Goal: Information Seeking & Learning: Understand process/instructions

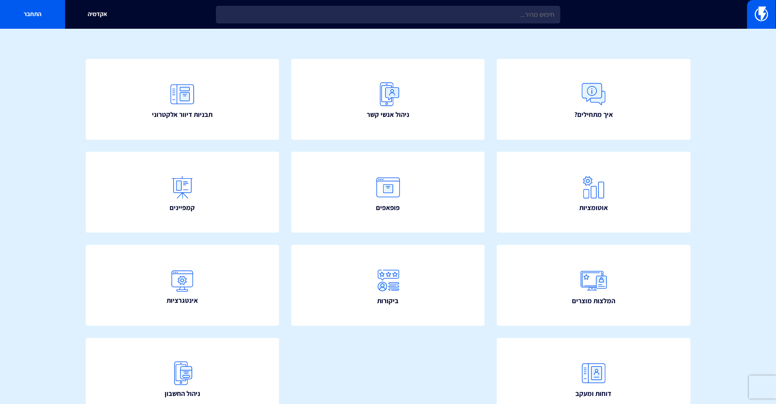
scroll to position [102, 0]
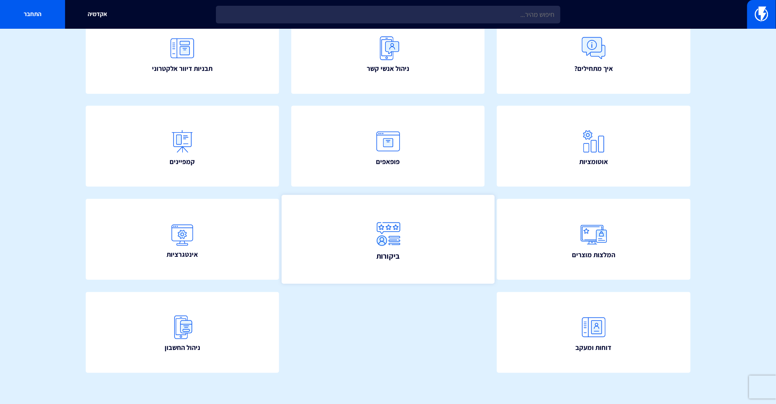
click at [388, 248] on img at bounding box center [389, 234] width 34 height 34
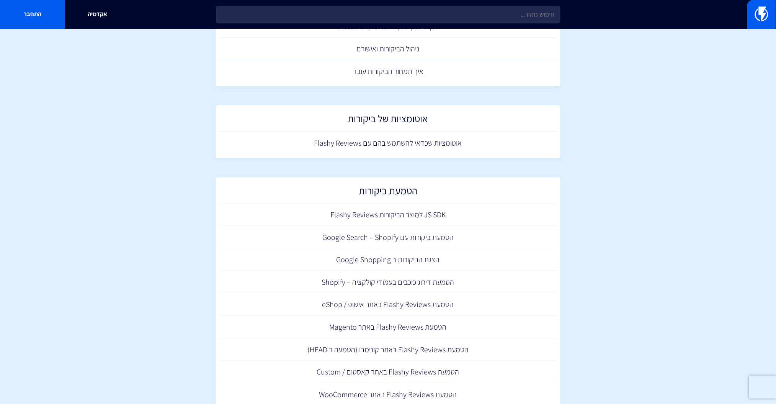
scroll to position [147, 0]
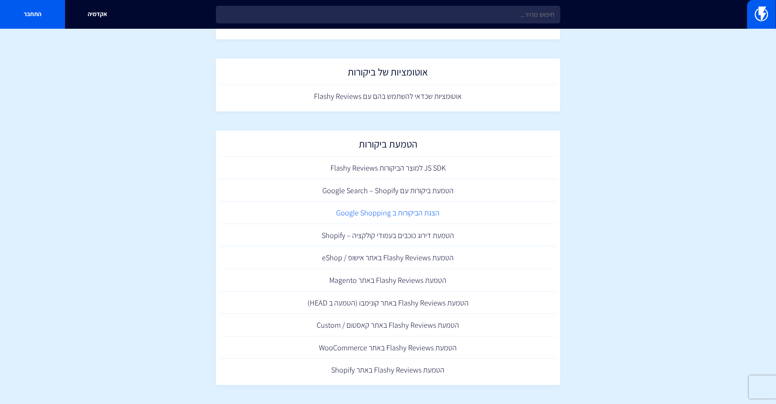
click at [352, 214] on link "הצגת הביקורות ב Google Shopping" at bounding box center [388, 212] width 337 height 23
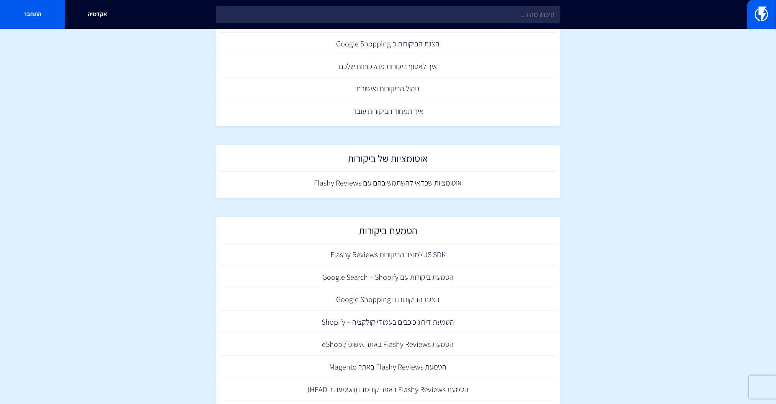
scroll to position [0, 0]
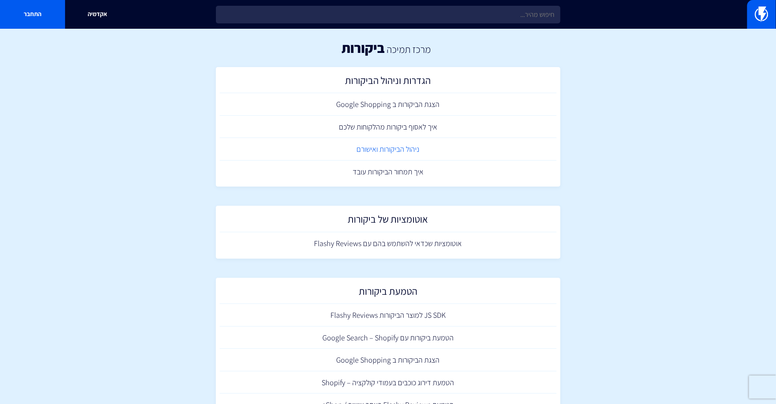
click at [411, 149] on link "ניהול הביקורות ואישורם" at bounding box center [388, 149] width 337 height 23
click at [403, 170] on link "איך תמחור הביקורות עובד" at bounding box center [388, 171] width 337 height 23
click at [400, 243] on link "אוטומציות שכדאי להשתמש בהם עם Flashy Reviews" at bounding box center [388, 243] width 337 height 23
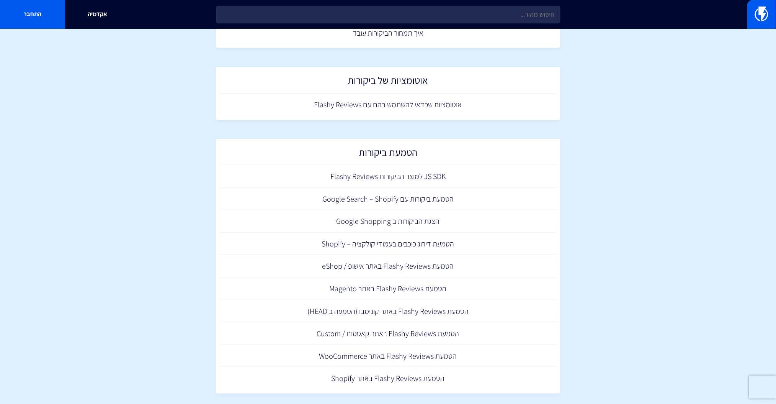
scroll to position [147, 0]
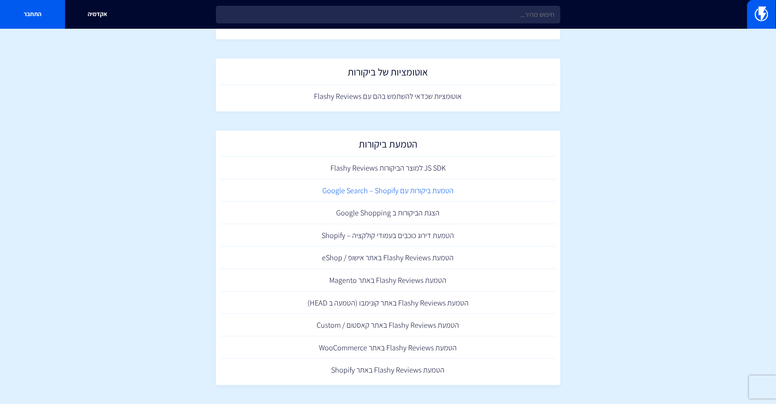
click at [400, 188] on link "הטמעת ביקורות עם Google Search – Shopify" at bounding box center [388, 190] width 337 height 23
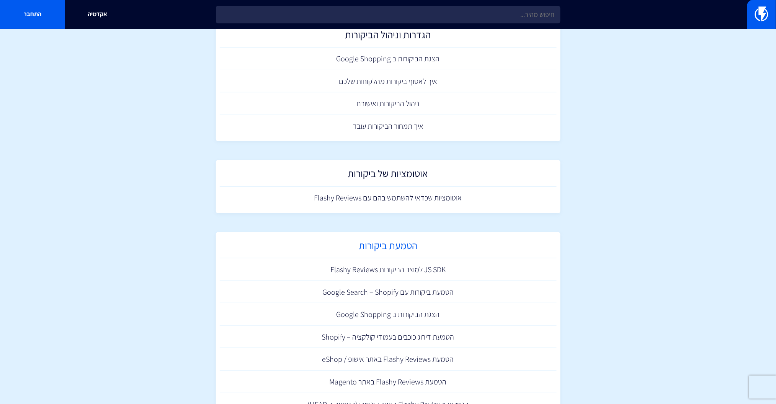
scroll to position [0, 0]
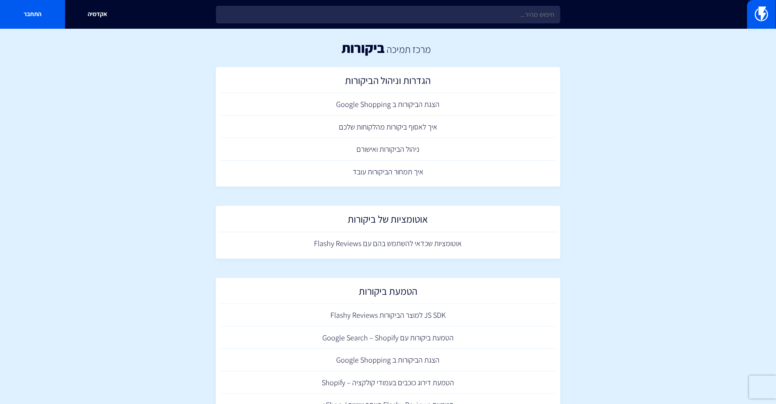
click at [20, 164] on section "מרכז תמיכה ביקורות הגדרות וניהול הביקורות הצגת הביקורות ב Google Shopping איך ל…" at bounding box center [388, 290] width 776 height 522
click at [428, 108] on link "הצגת הביקורות ב Google Shopping" at bounding box center [388, 104] width 337 height 23
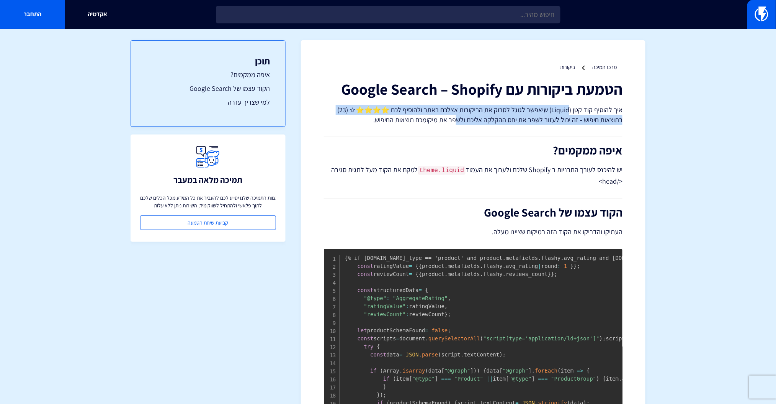
drag, startPoint x: 570, startPoint y: 107, endPoint x: 460, endPoint y: 115, distance: 109.8
click at [460, 115] on p "איך להוסיף קוד קטן (Liquid) שיאפשר לגוגל לסרוק את הביקורות אצלכם באתר ולהוסיף ל…" at bounding box center [473, 115] width 299 height 20
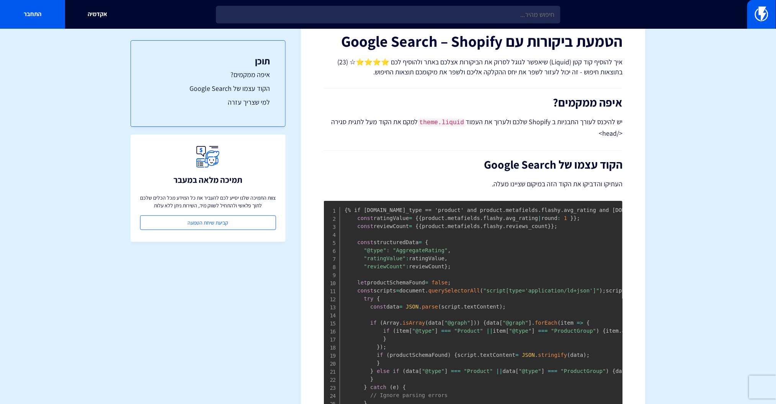
scroll to position [51, 0]
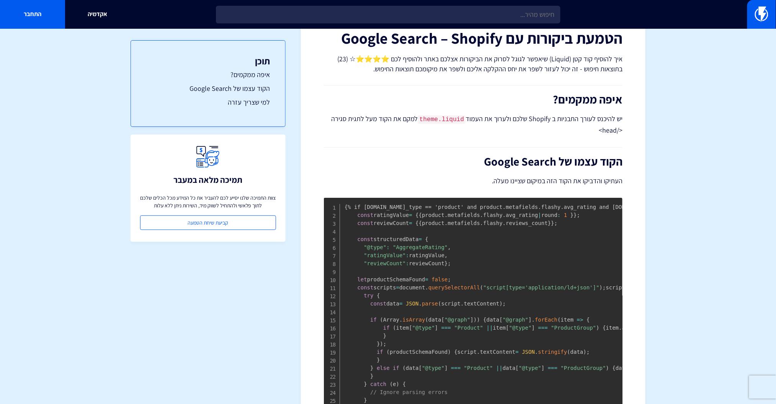
drag, startPoint x: 527, startPoint y: 129, endPoint x: 630, endPoint y: 118, distance: 104.0
click at [630, 118] on div "מרכז תמיכה ביקורות הטמעת ביקורות עם Google Search – Shopify איך להוסיף קוד קטן …" at bounding box center [473, 335] width 345 height 692
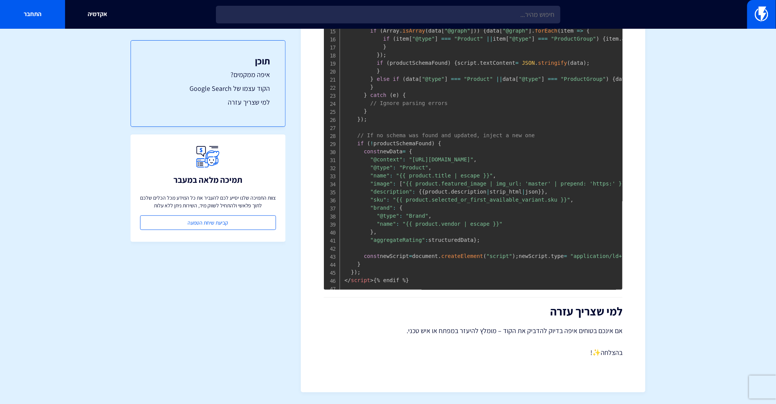
scroll to position [483, 0]
